Goal: Task Accomplishment & Management: Use online tool/utility

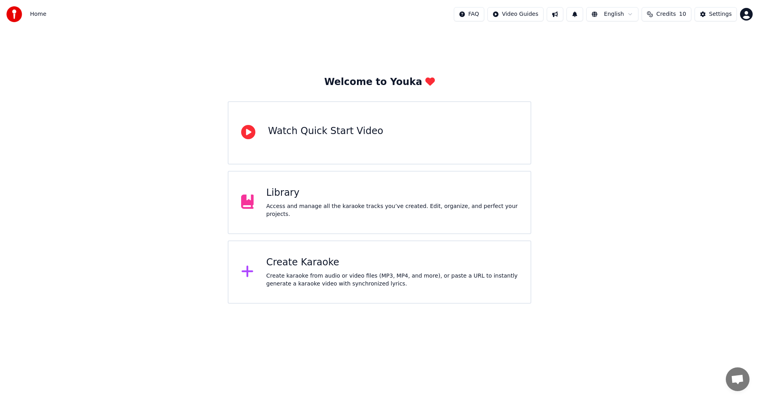
click at [323, 289] on div "Create Karaoke Create karaoke from audio or video files (MP3, MP4, and more), o…" at bounding box center [380, 271] width 304 height 63
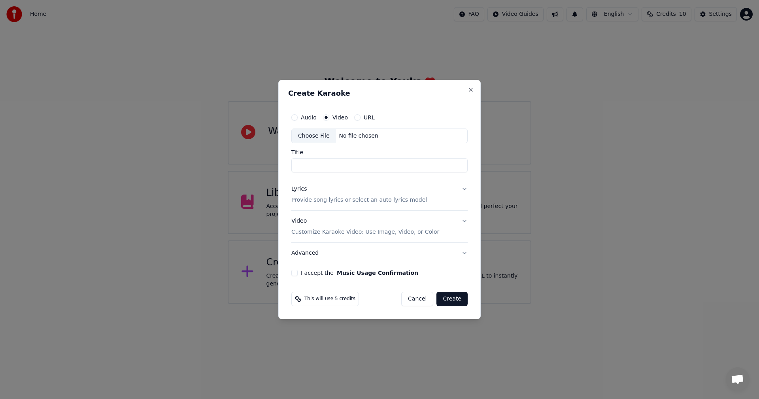
click at [419, 303] on button "Cancel" at bounding box center [417, 299] width 32 height 14
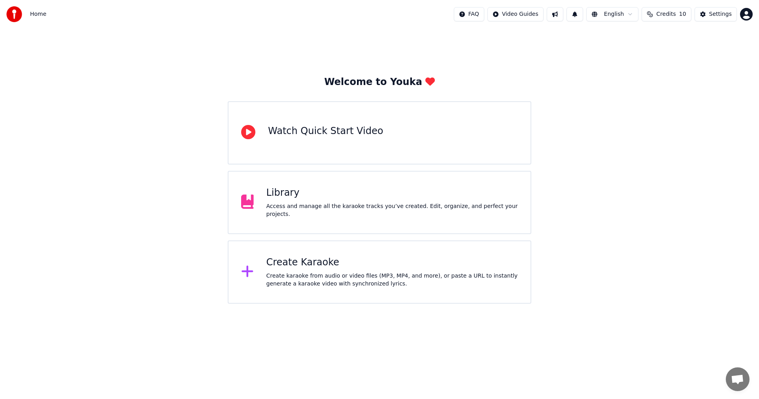
click at [363, 284] on div "Create karaoke from audio or video files (MP3, MP4, and more), or paste a URL t…" at bounding box center [392, 280] width 252 height 16
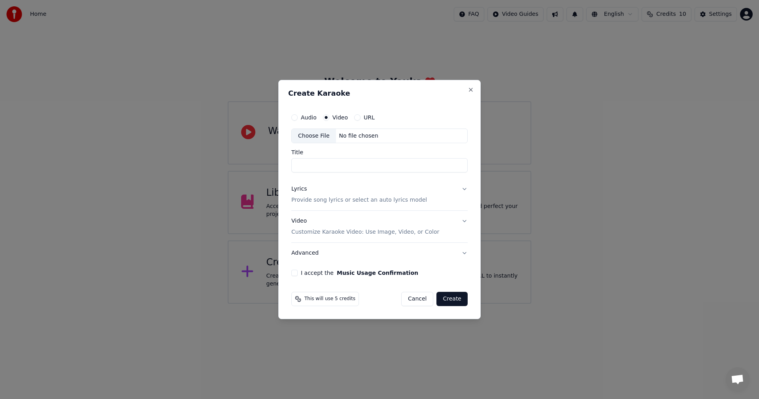
click at [352, 140] on div "No file chosen" at bounding box center [358, 136] width 45 height 8
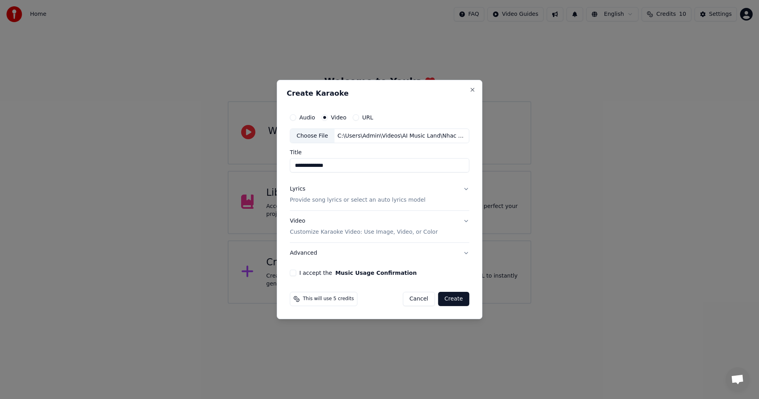
type input "**********"
click at [444, 236] on button "Video Customize Karaoke Video: Use Image, Video, or Color" at bounding box center [379, 227] width 179 height 32
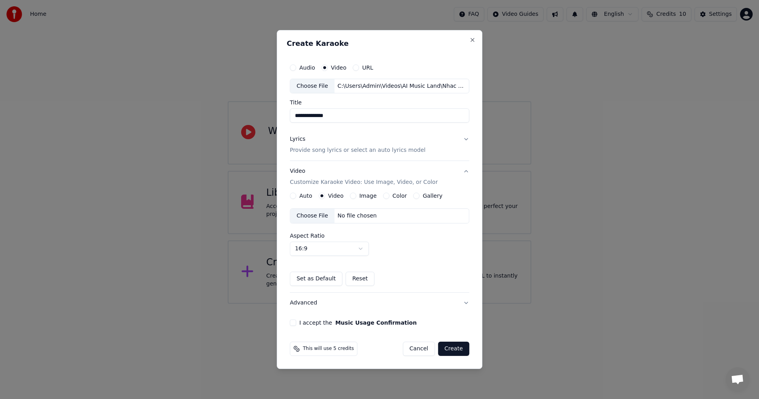
click at [357, 220] on div "No file chosen" at bounding box center [356, 216] width 45 height 8
click at [458, 140] on button "Lyrics Provide song lyrics or select an auto lyrics model" at bounding box center [379, 145] width 179 height 32
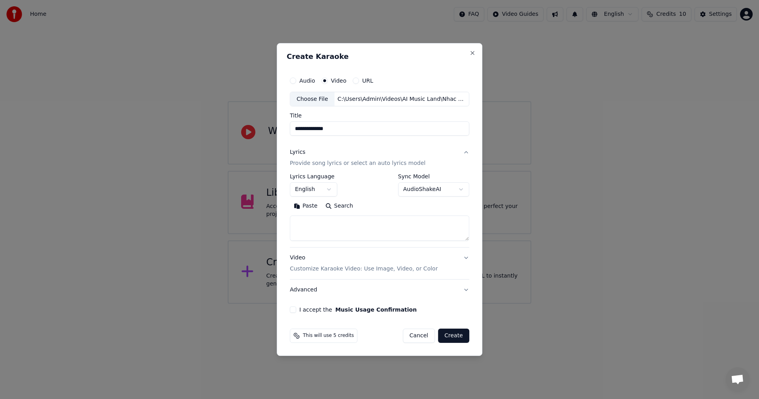
click at [383, 225] on textarea at bounding box center [379, 228] width 179 height 25
paste textarea "**********"
type textarea "**********"
click at [292, 311] on button "I accept the Music Usage Confirmation" at bounding box center [293, 309] width 6 height 6
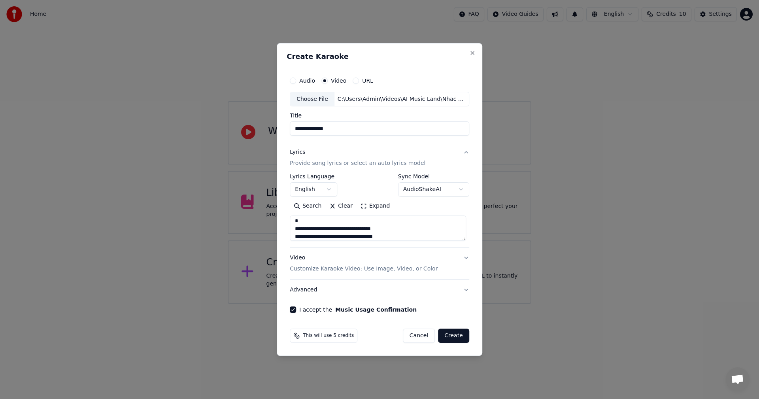
click at [449, 266] on button "Video Customize Karaoke Video: Use Image, Video, or Color" at bounding box center [379, 264] width 179 height 32
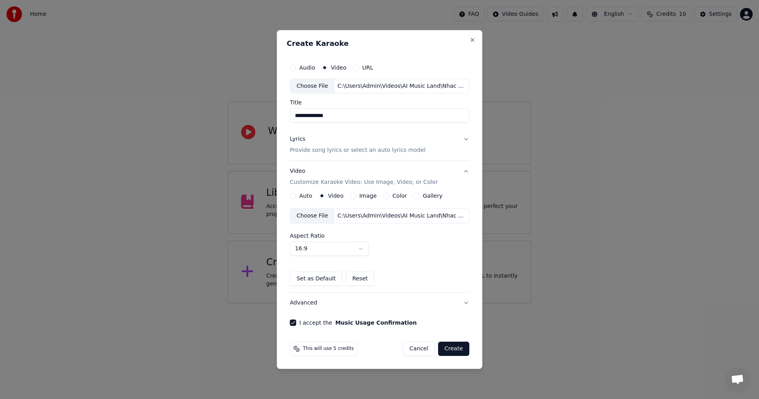
click at [457, 175] on button "Video Customize Karaoke Video: Use Image, Video, or Color" at bounding box center [379, 177] width 179 height 32
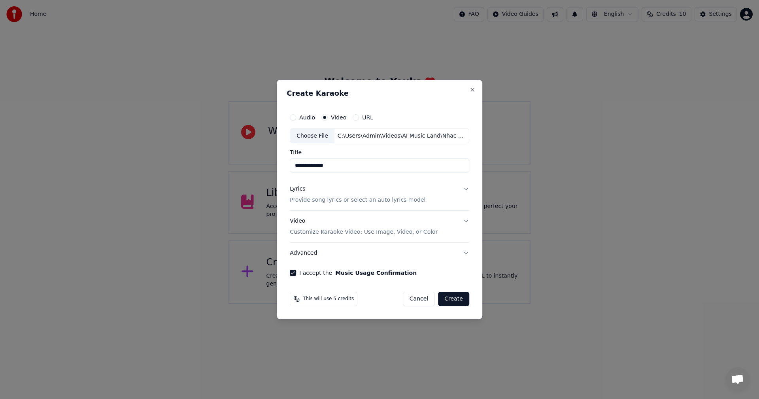
click at [463, 197] on button "Lyrics Provide song lyrics or select an auto lyrics model" at bounding box center [379, 195] width 179 height 32
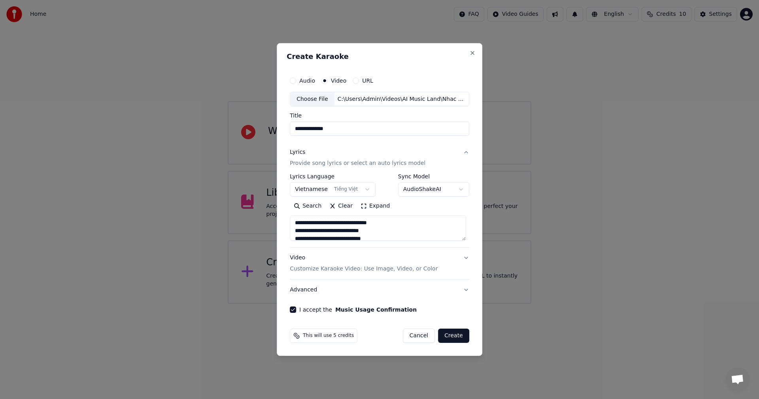
drag, startPoint x: 343, startPoint y: 130, endPoint x: 266, endPoint y: 130, distance: 77.5
click at [266, 130] on body "**********" at bounding box center [379, 152] width 759 height 304
click at [452, 340] on button "Create" at bounding box center [453, 335] width 31 height 14
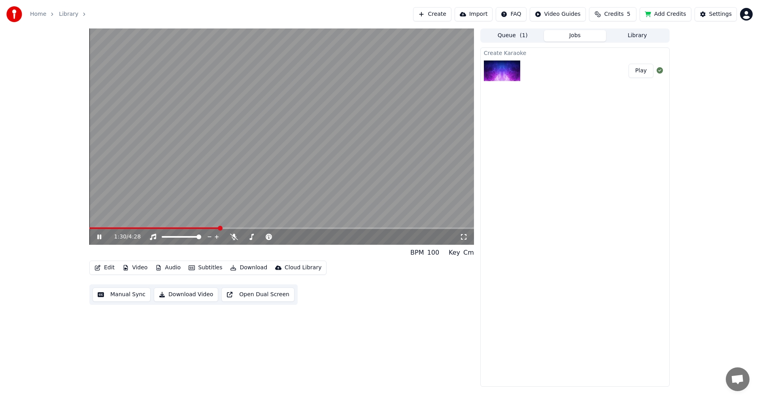
click at [101, 236] on icon at bounding box center [99, 236] width 4 height 5
click at [238, 268] on button "Download" at bounding box center [248, 267] width 43 height 11
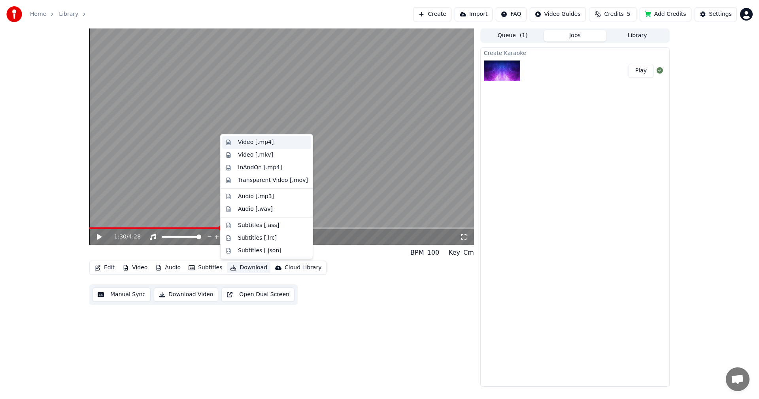
click at [255, 144] on div "Video [.mp4]" at bounding box center [256, 142] width 36 height 8
